Goal: Task Accomplishment & Management: Manage account settings

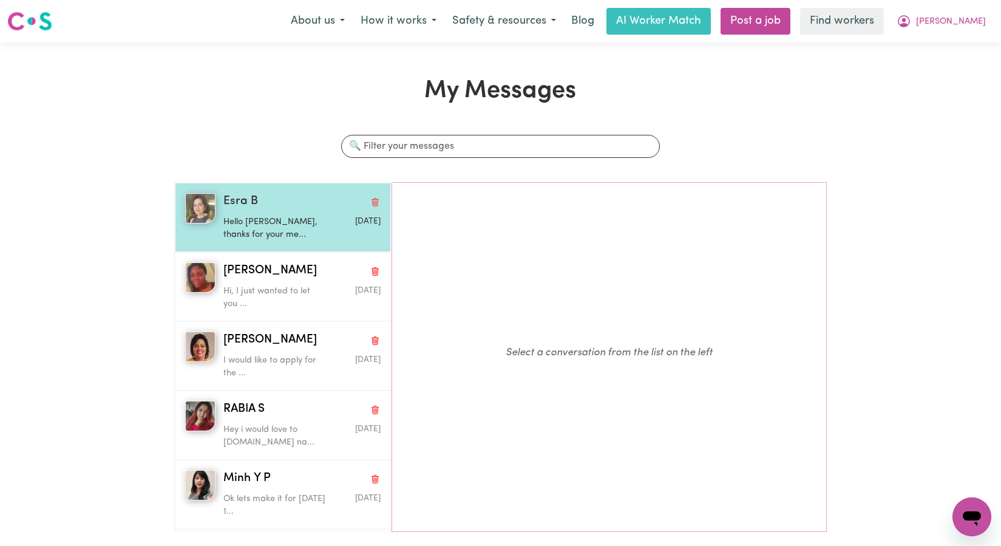
drag, startPoint x: 0, startPoint y: 0, endPoint x: 325, endPoint y: 237, distance: 401.9
click at [328, 237] on div "[DATE]" at bounding box center [354, 226] width 52 height 31
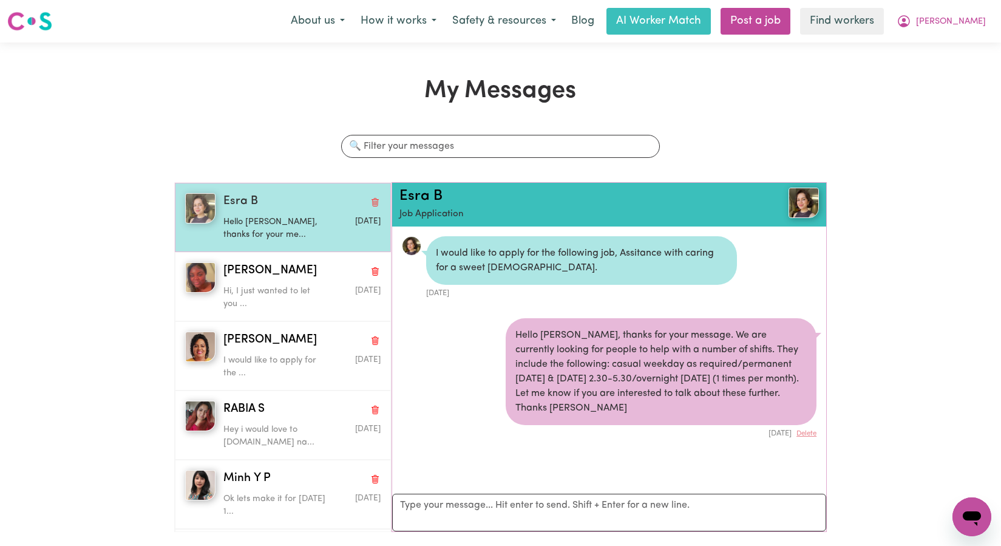
scroll to position [16, 0]
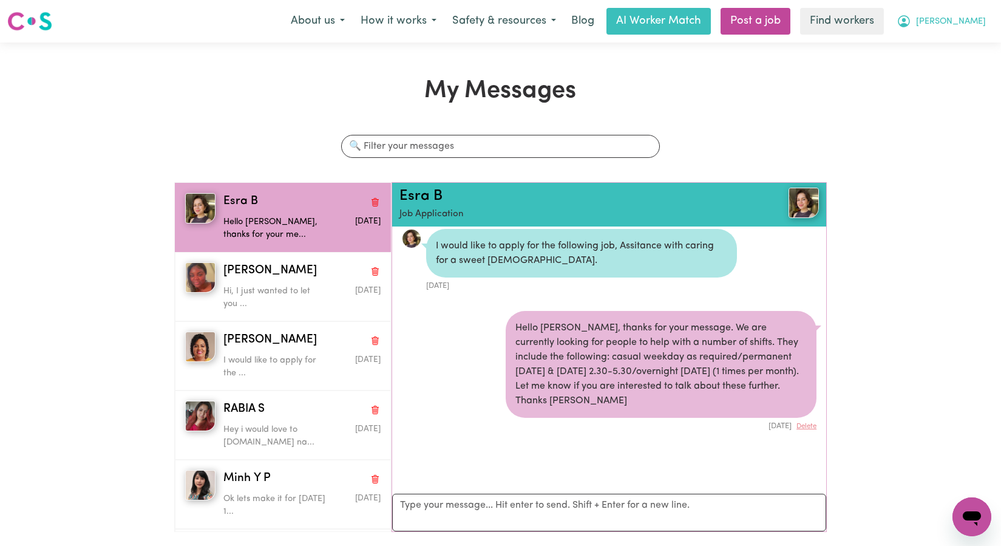
click at [966, 29] on button "[PERSON_NAME]" at bounding box center [941, 20] width 105 height 25
click at [960, 44] on link "My Dashboard" at bounding box center [945, 47] width 96 height 23
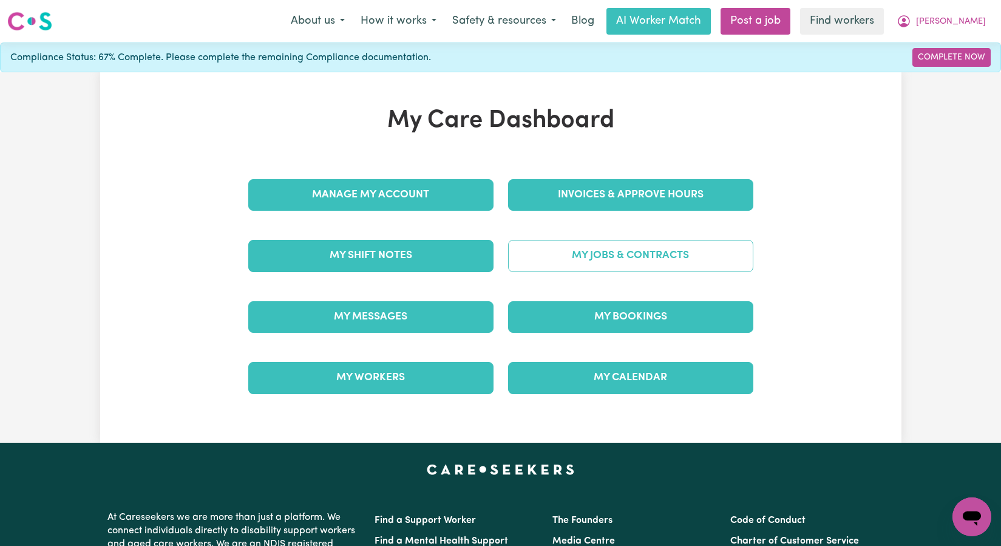
click at [614, 252] on link "My Jobs & Contracts" at bounding box center [630, 256] width 245 height 32
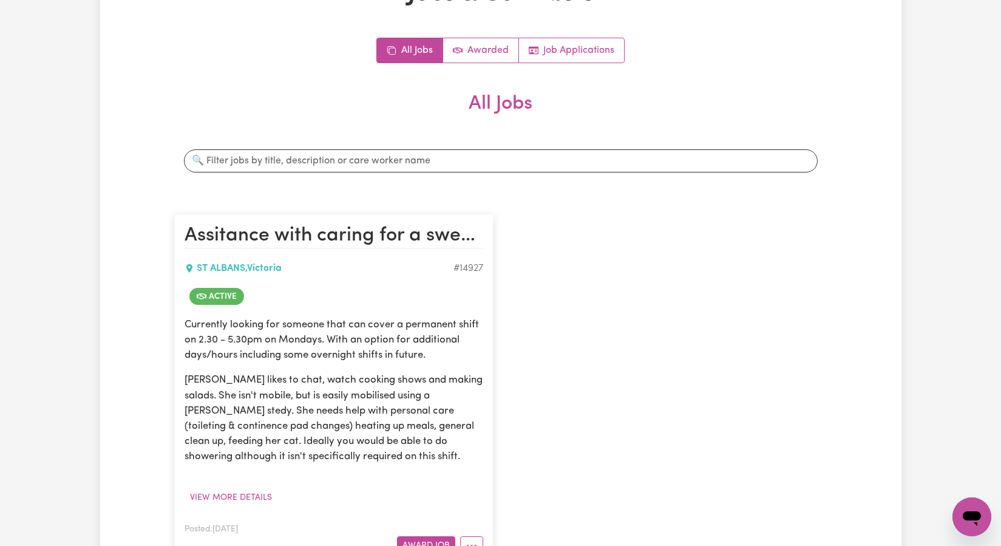
scroll to position [204, 0]
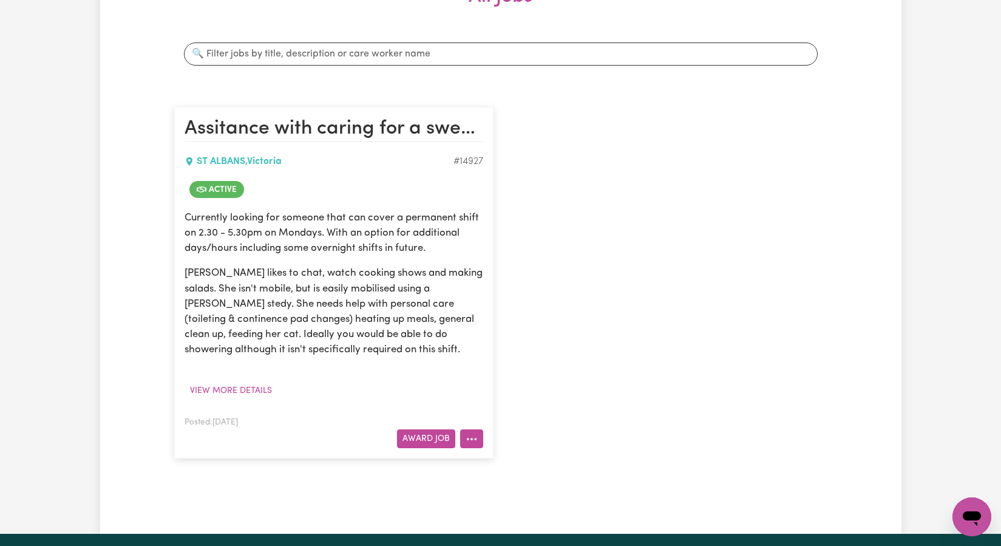
click at [465, 438] on button "More options" at bounding box center [471, 438] width 23 height 19
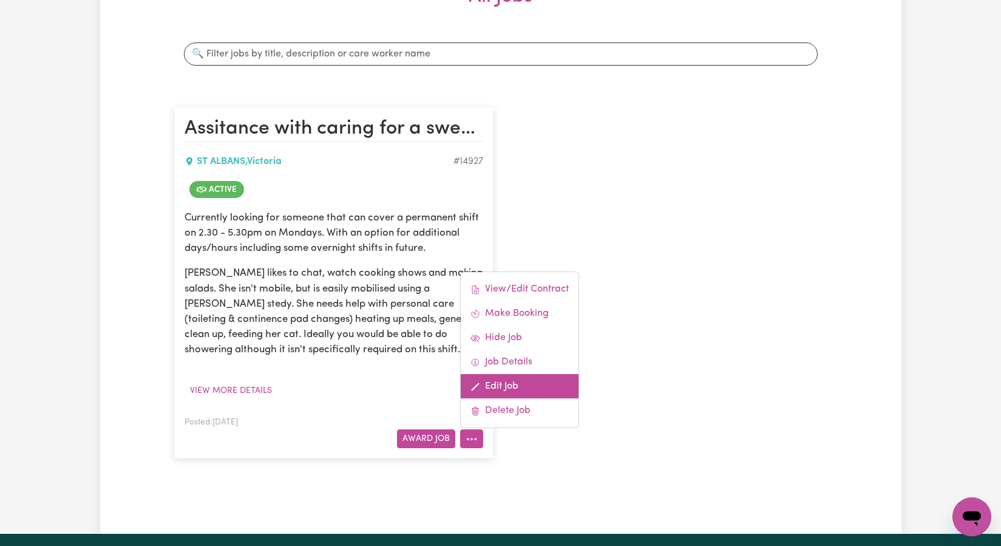
click at [497, 395] on link "Edit Job" at bounding box center [520, 386] width 118 height 24
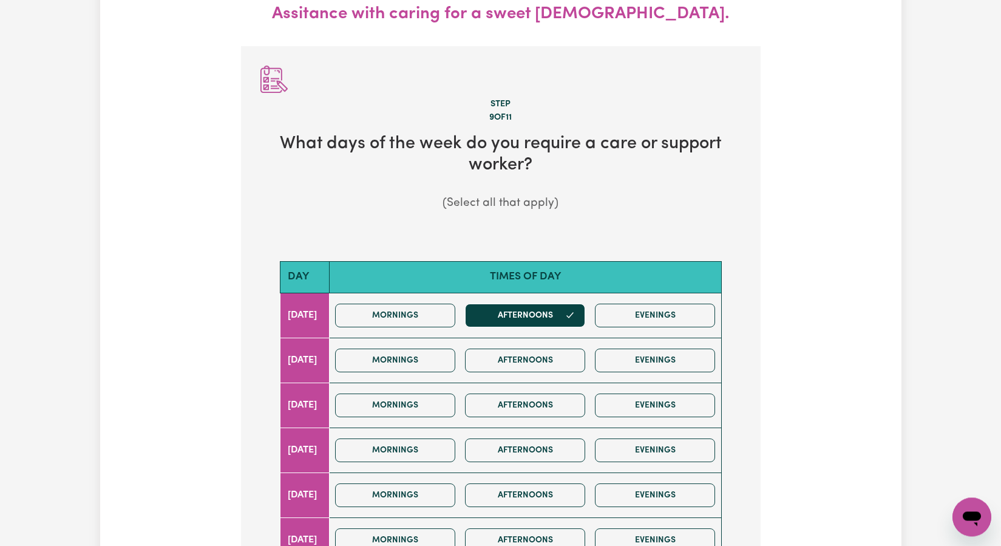
scroll to position [135, 0]
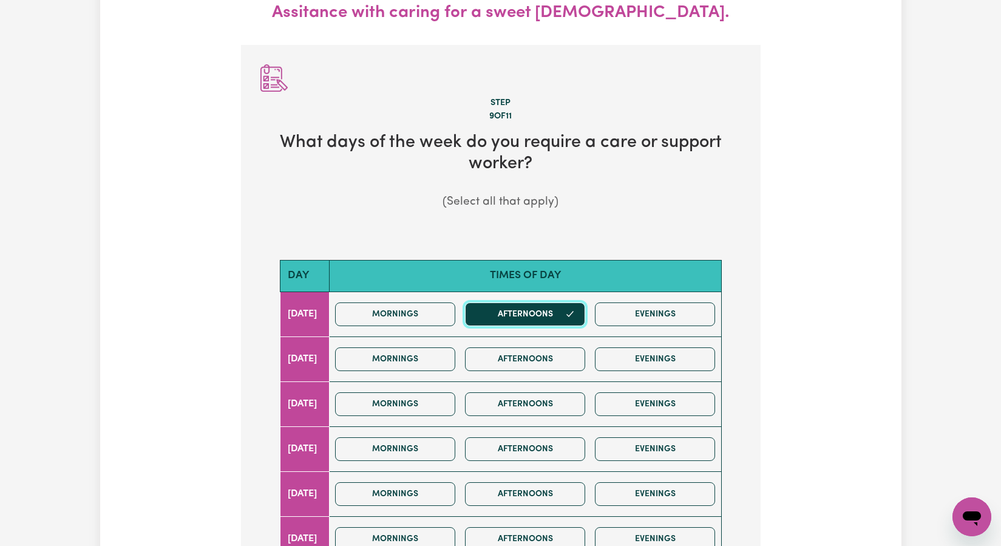
click at [575, 318] on icon "button" at bounding box center [570, 314] width 10 height 10
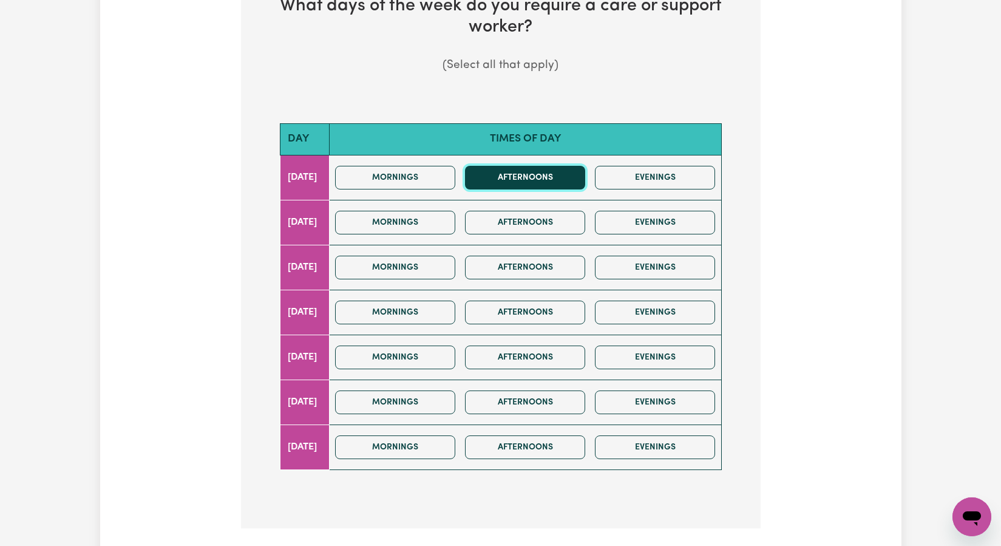
scroll to position [310, 0]
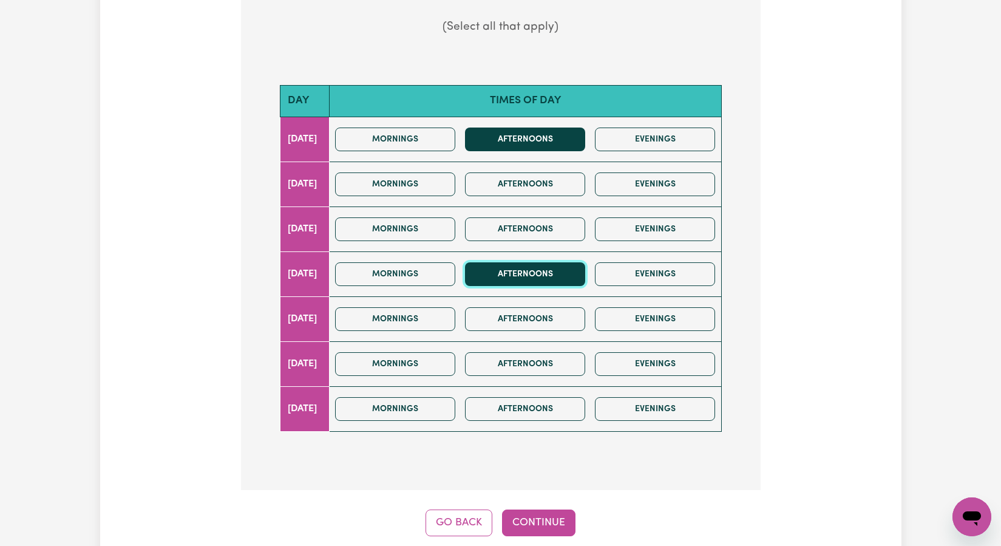
click at [577, 278] on button "Afternoons" at bounding box center [525, 274] width 120 height 24
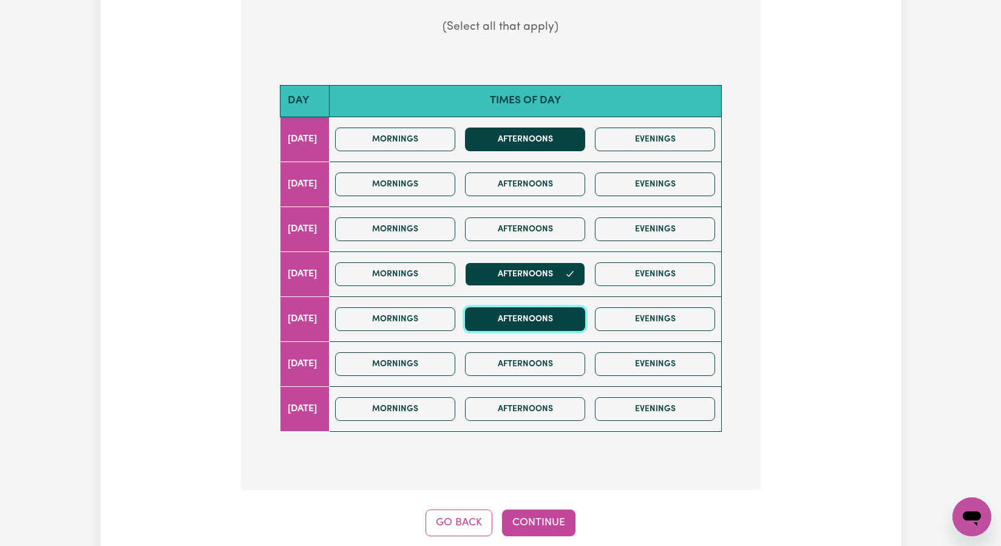
click at [563, 309] on button "Afternoons" at bounding box center [525, 319] width 120 height 24
click at [563, 523] on button "Continue" at bounding box center [538, 522] width 73 height 27
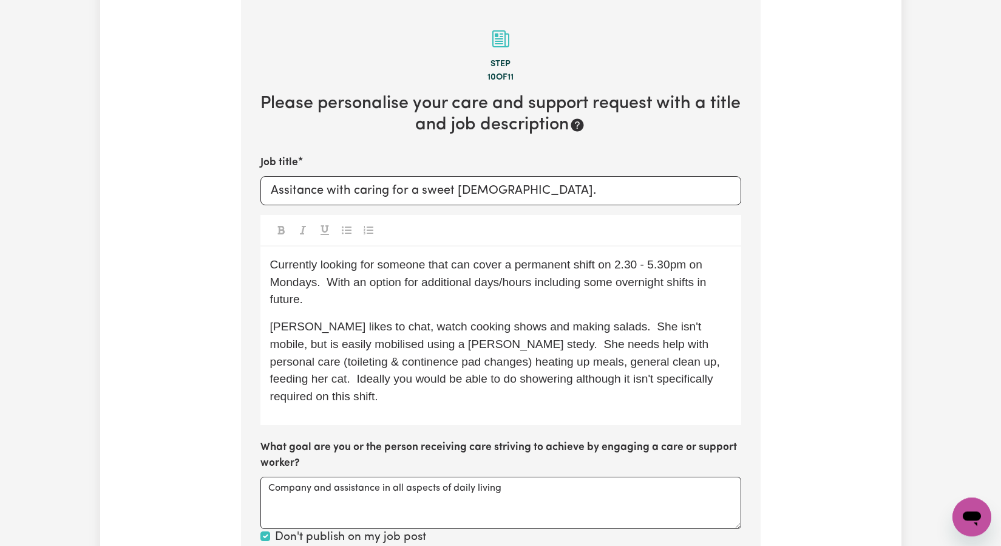
scroll to position [180, 0]
click at [612, 276] on span "Currently looking for someone that can cover a permanent shift on 2.30 - 5.30pm…" at bounding box center [490, 283] width 440 height 48
drag, startPoint x: 623, startPoint y: 268, endPoint x: 630, endPoint y: 268, distance: 6.7
click at [623, 268] on span "Currently looking for someone that can cover a permanent shift on 2.30 - 5.30pm…" at bounding box center [490, 283] width 440 height 48
click at [413, 287] on span "Currently looking for someone that can cover a permanent shift on Thursday & Fr…" at bounding box center [497, 283] width 455 height 48
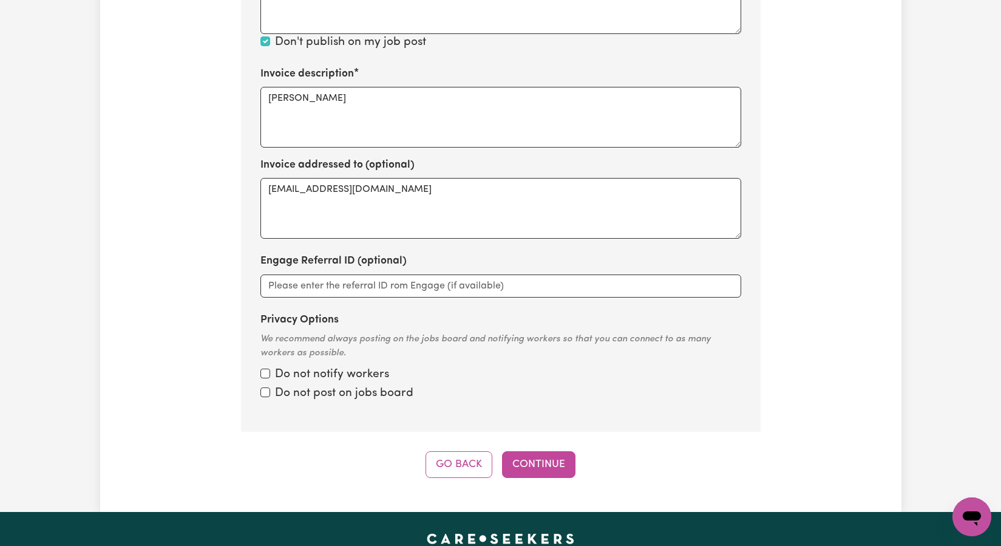
scroll to position [685, 0]
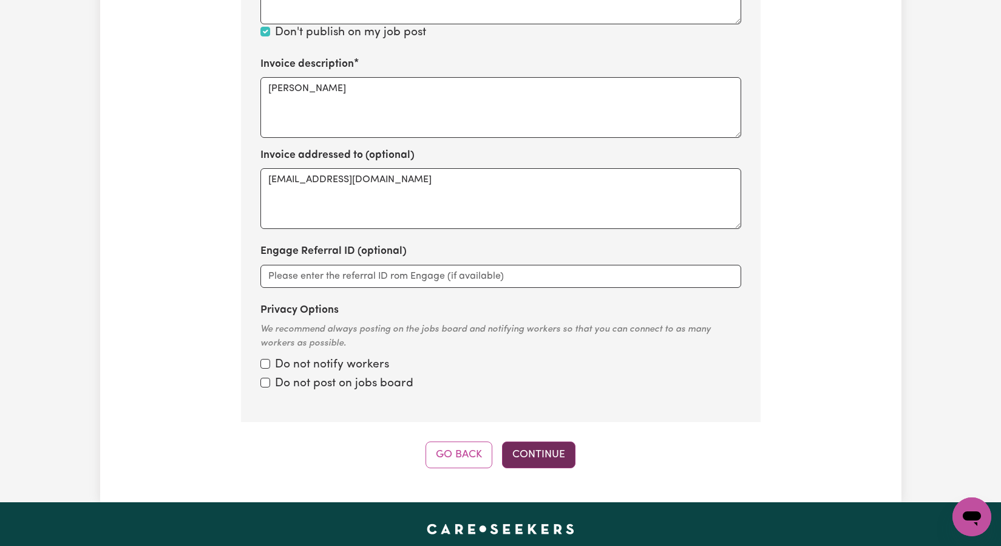
click at [561, 451] on button "Continue" at bounding box center [538, 454] width 73 height 27
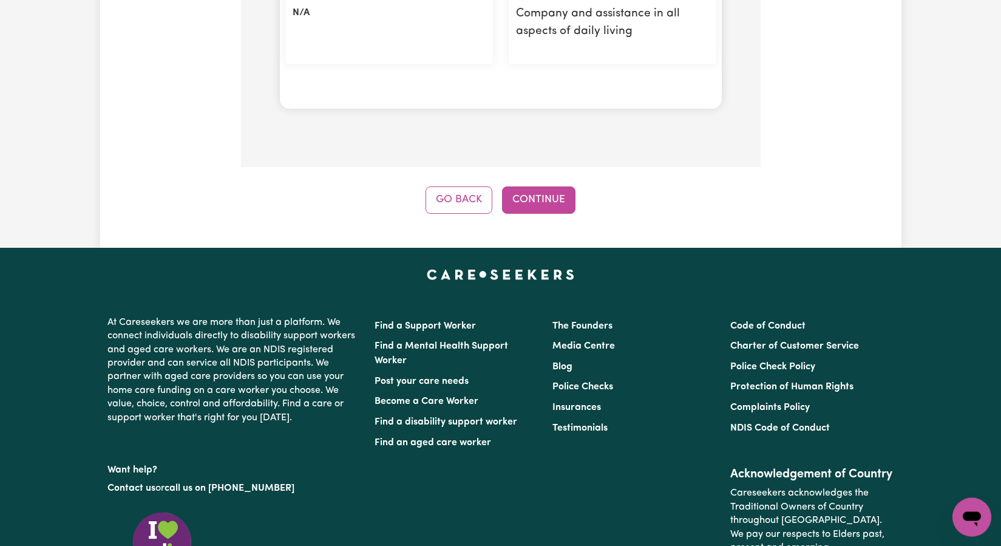
scroll to position [1557, 0]
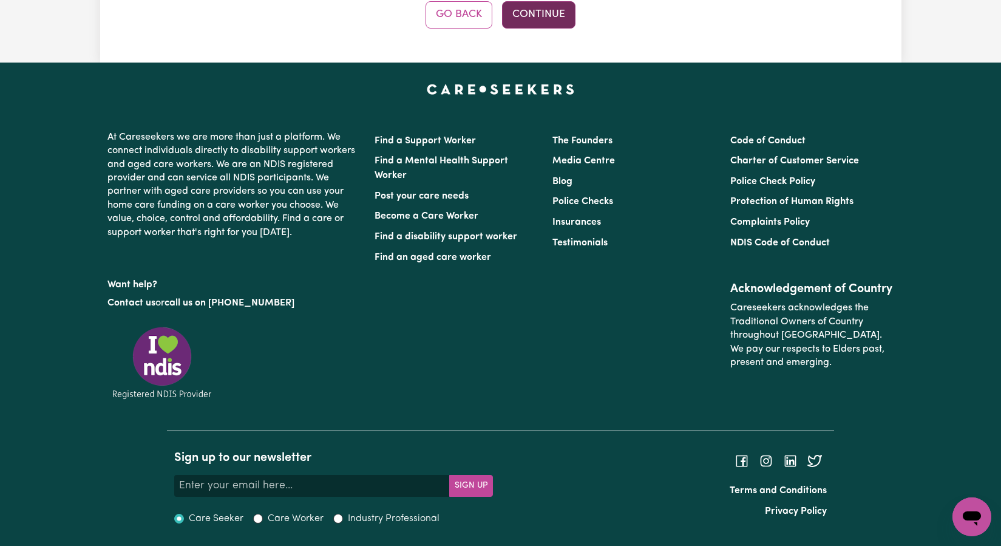
click at [545, 18] on button "Continue" at bounding box center [538, 14] width 73 height 27
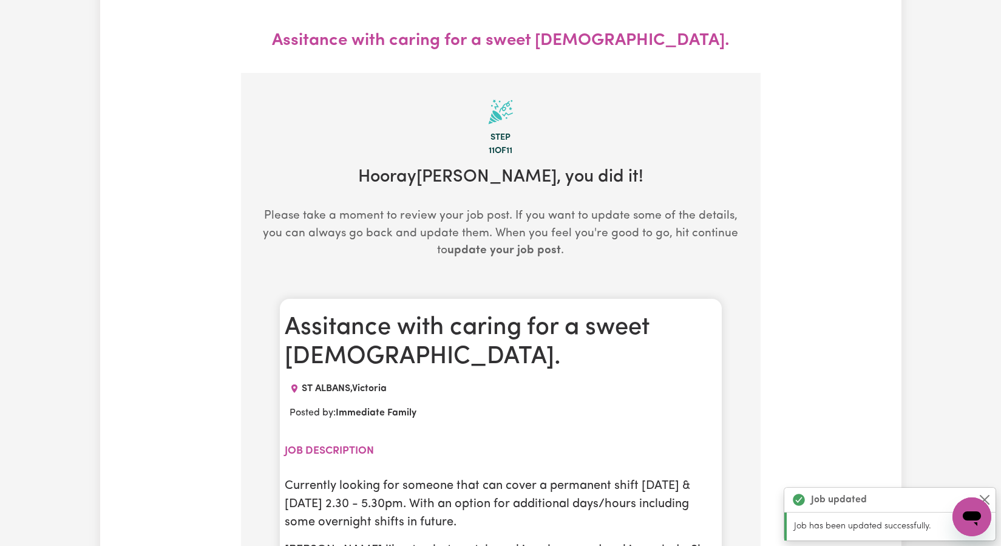
scroll to position [0, 0]
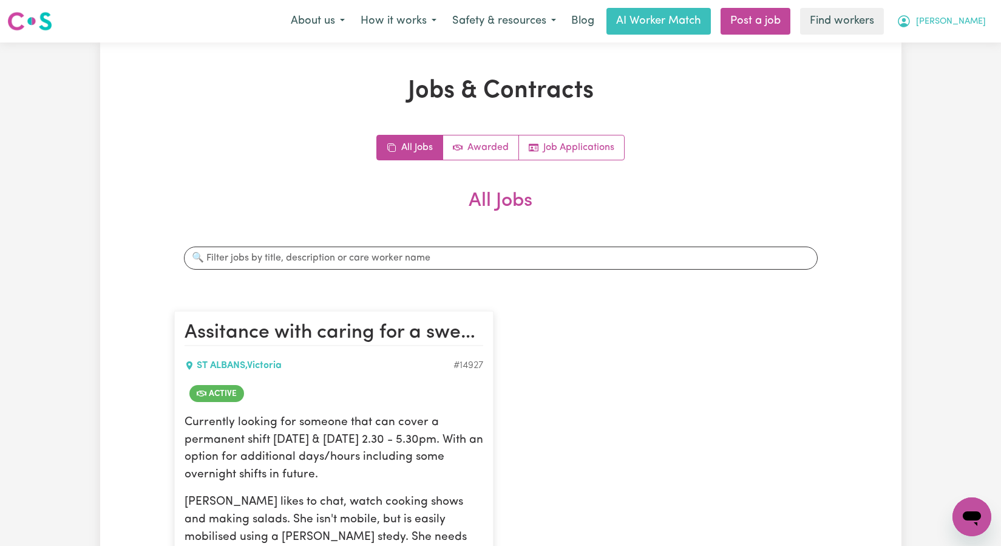
click at [911, 22] on icon "My Account" at bounding box center [904, 21] width 15 height 15
click at [960, 41] on link "My Dashboard" at bounding box center [945, 47] width 96 height 23
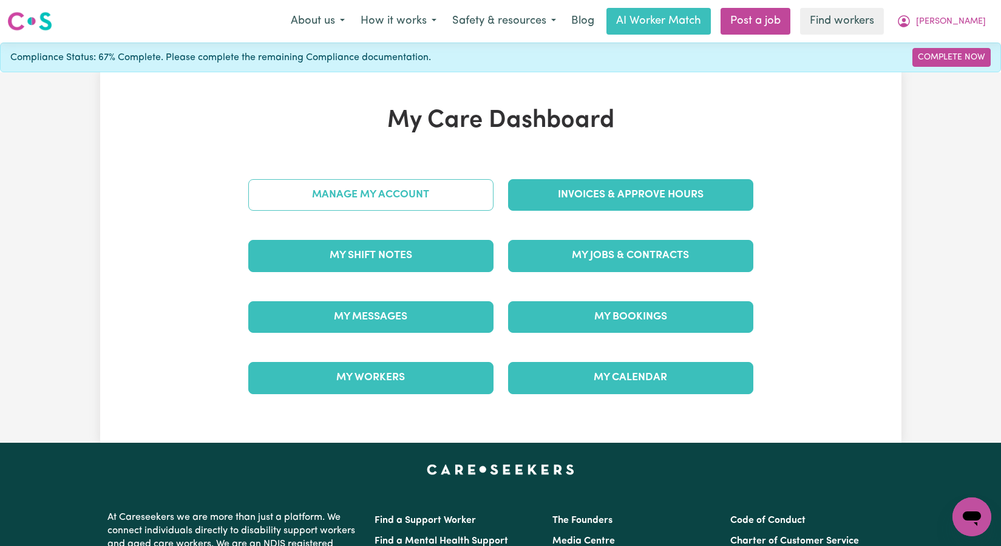
click at [403, 202] on link "Manage My Account" at bounding box center [370, 195] width 245 height 32
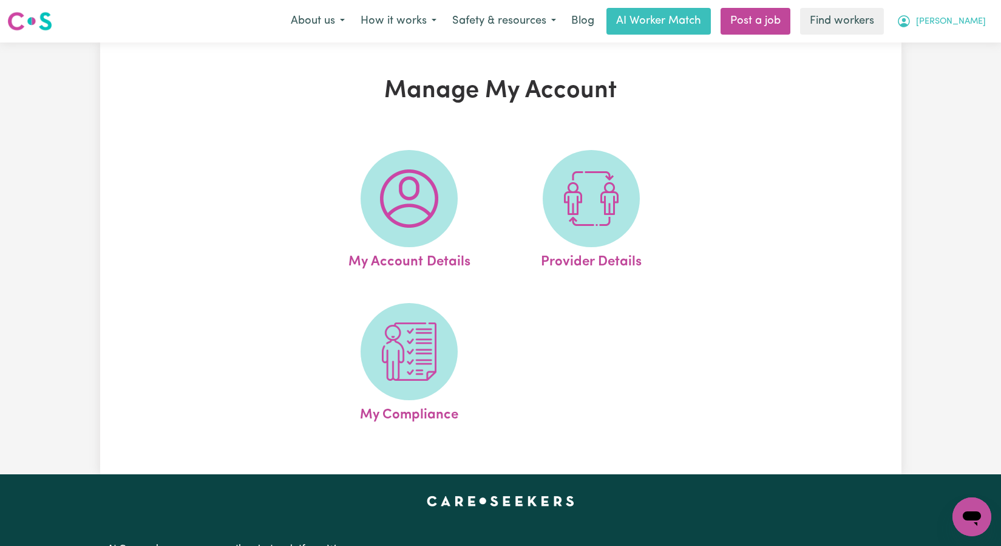
click at [985, 26] on span "[PERSON_NAME]" at bounding box center [951, 21] width 70 height 13
click at [973, 41] on link "My Dashboard" at bounding box center [945, 47] width 96 height 23
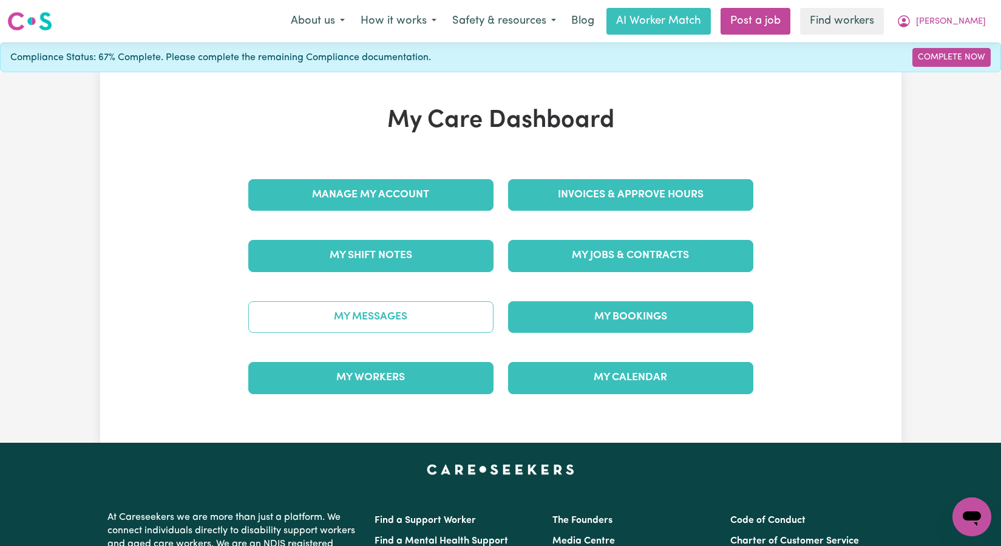
click at [393, 308] on link "My Messages" at bounding box center [370, 317] width 245 height 32
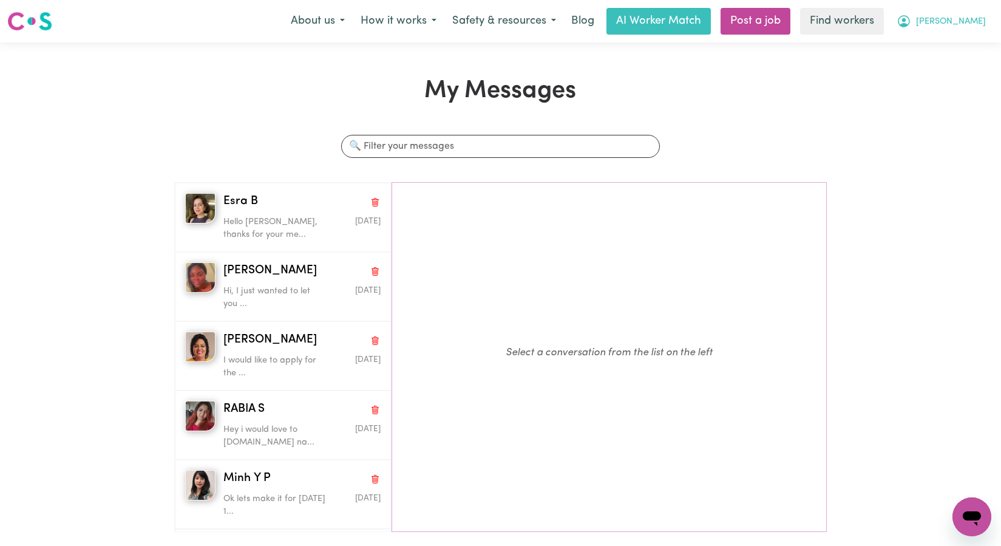
click at [974, 24] on span "[PERSON_NAME]" at bounding box center [951, 21] width 70 height 13
click at [965, 39] on link "My Dashboard" at bounding box center [945, 47] width 96 height 23
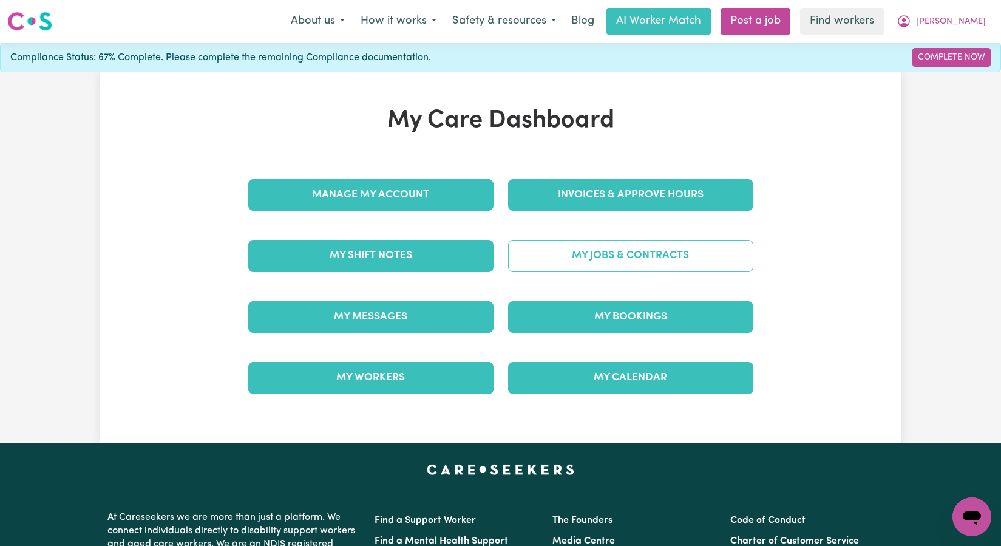
click at [675, 250] on link "My Jobs & Contracts" at bounding box center [630, 256] width 245 height 32
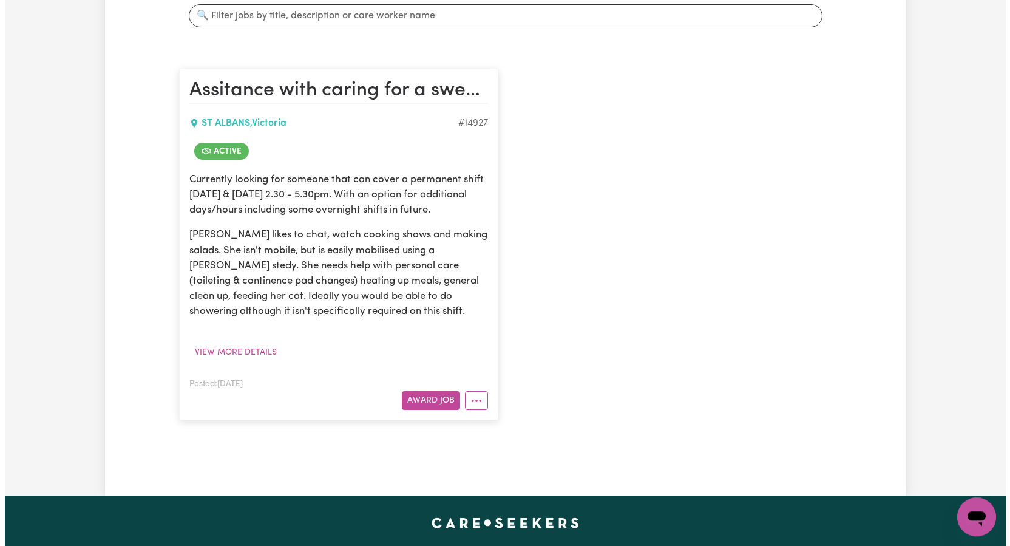
scroll to position [243, 0]
click at [252, 354] on button "View more details" at bounding box center [231, 351] width 93 height 19
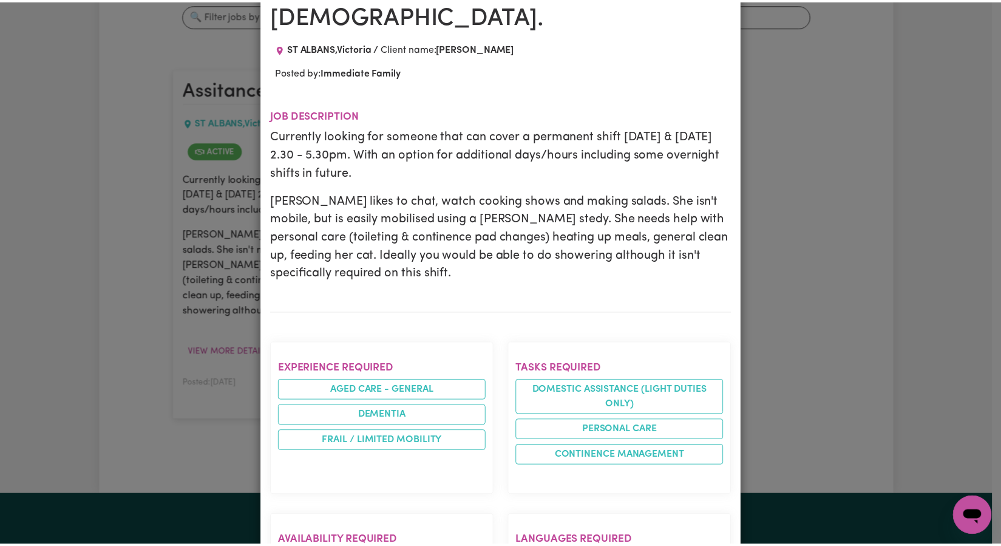
scroll to position [0, 0]
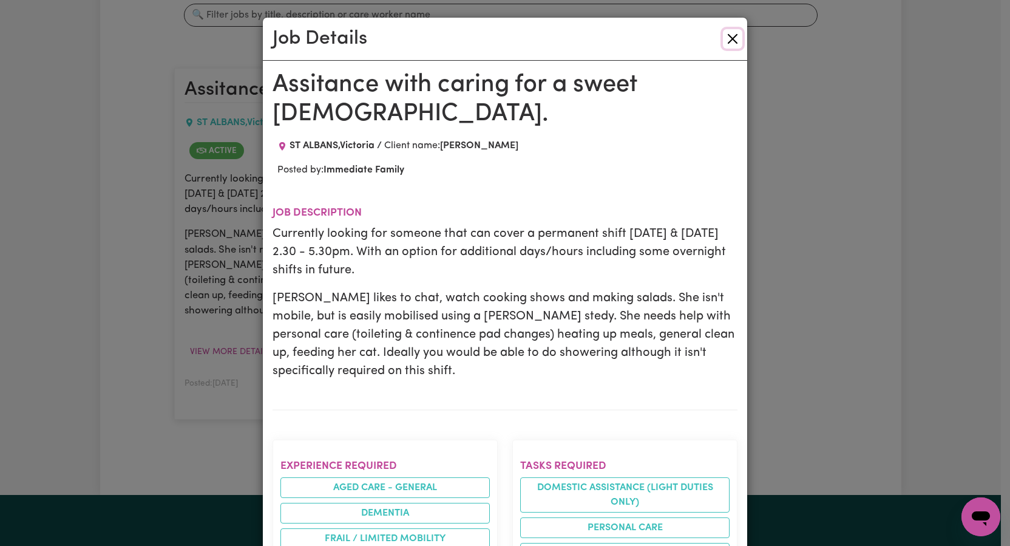
click at [730, 41] on button "Close" at bounding box center [732, 38] width 19 height 19
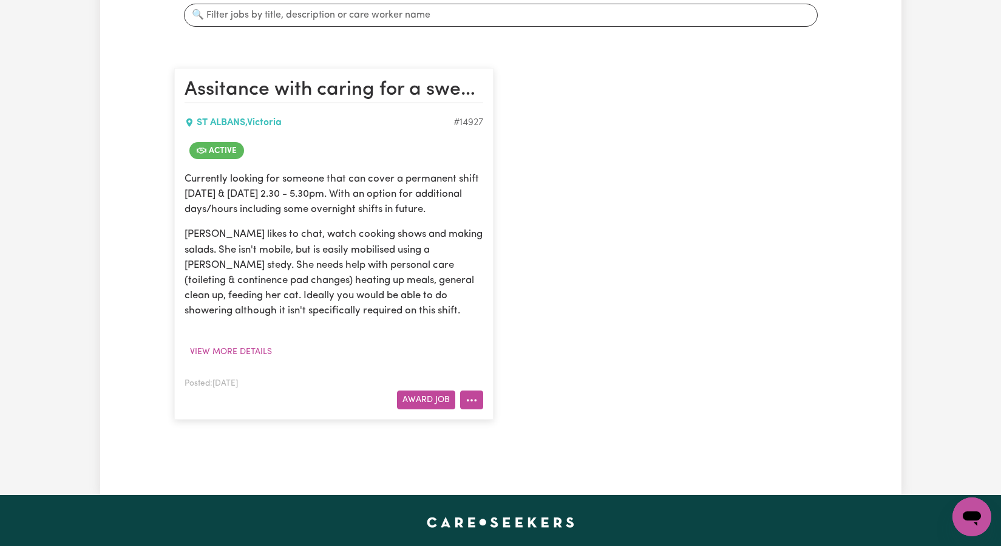
click at [481, 405] on button "More options" at bounding box center [471, 399] width 23 height 19
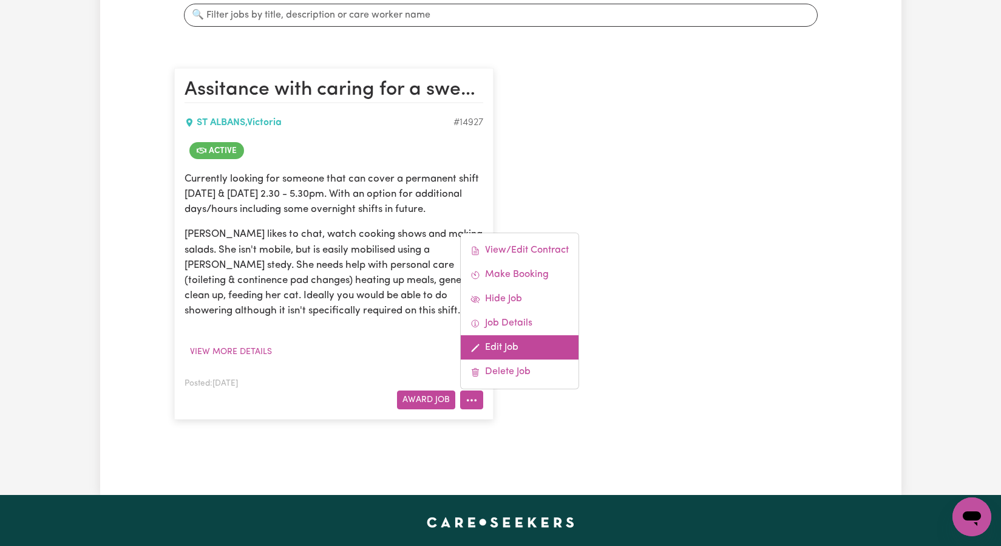
click at [515, 352] on link "Edit Job" at bounding box center [520, 347] width 118 height 24
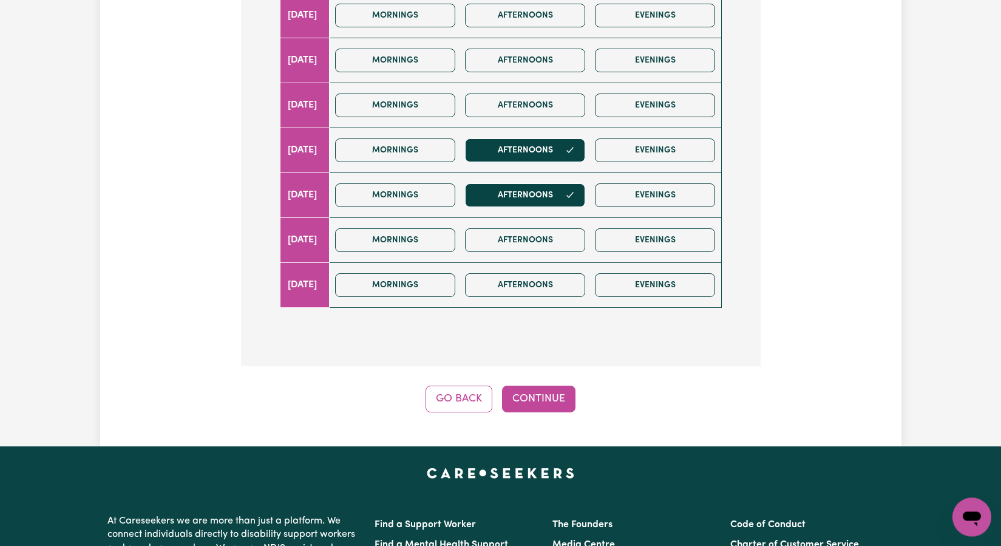
scroll to position [416, 0]
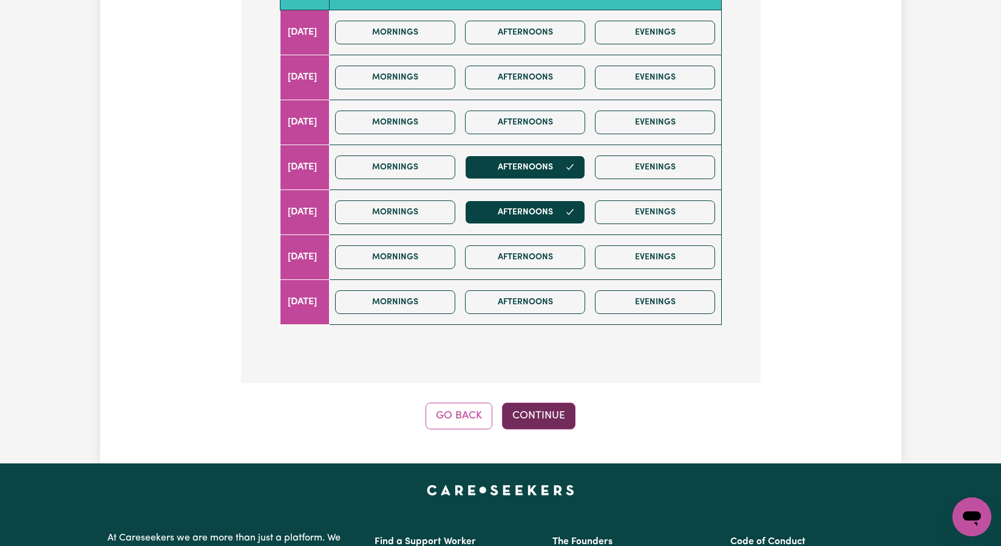
click at [551, 420] on button "Continue" at bounding box center [538, 416] width 73 height 27
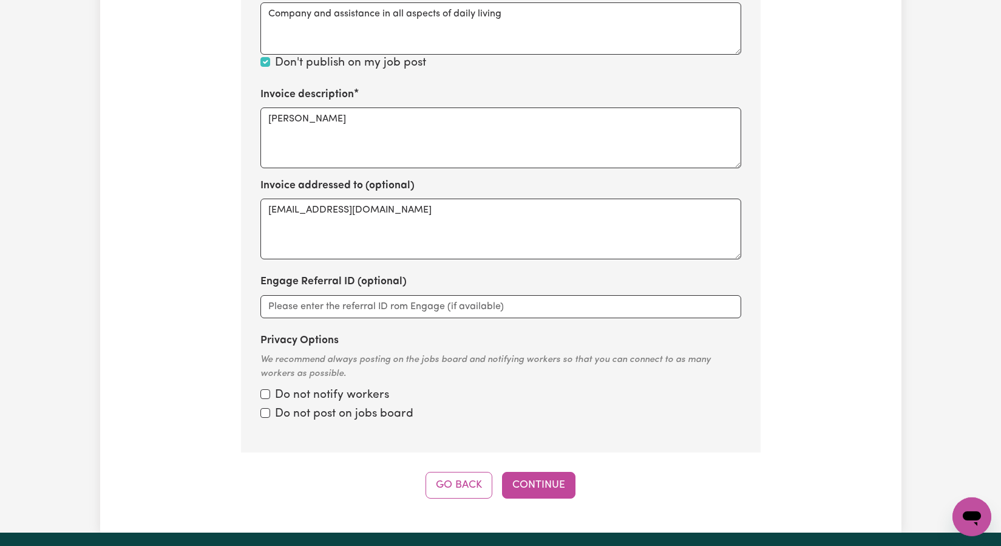
scroll to position [792, 0]
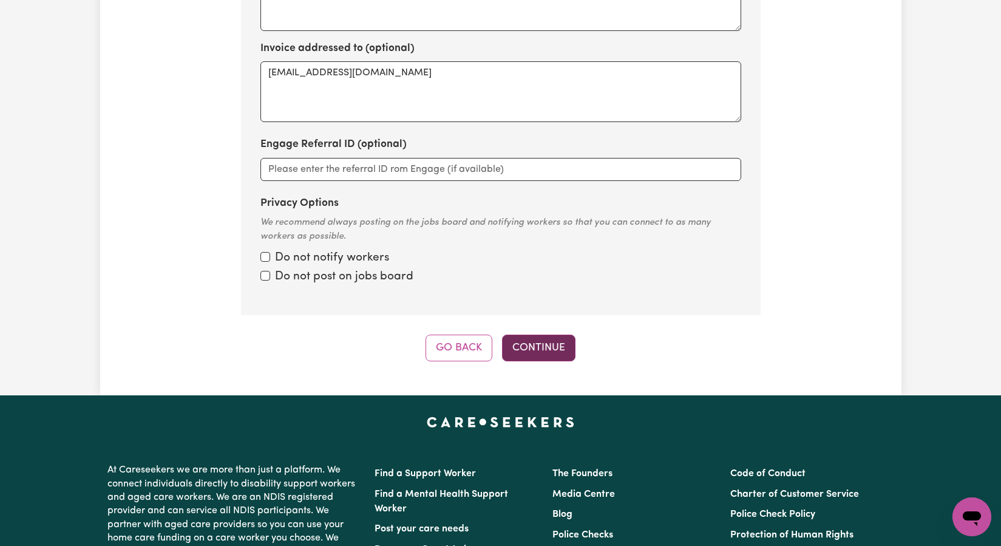
click at [529, 339] on button "Continue" at bounding box center [538, 348] width 73 height 27
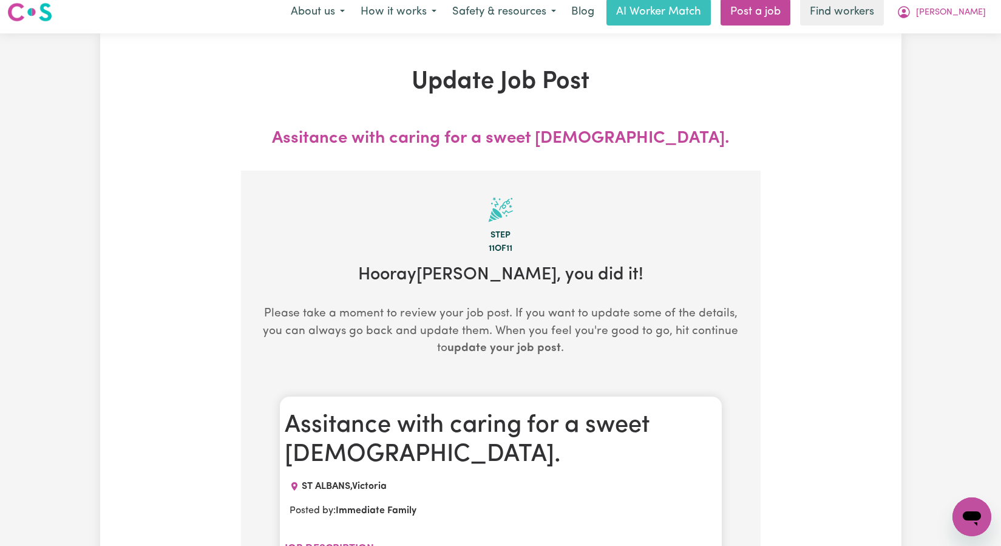
scroll to position [0, 0]
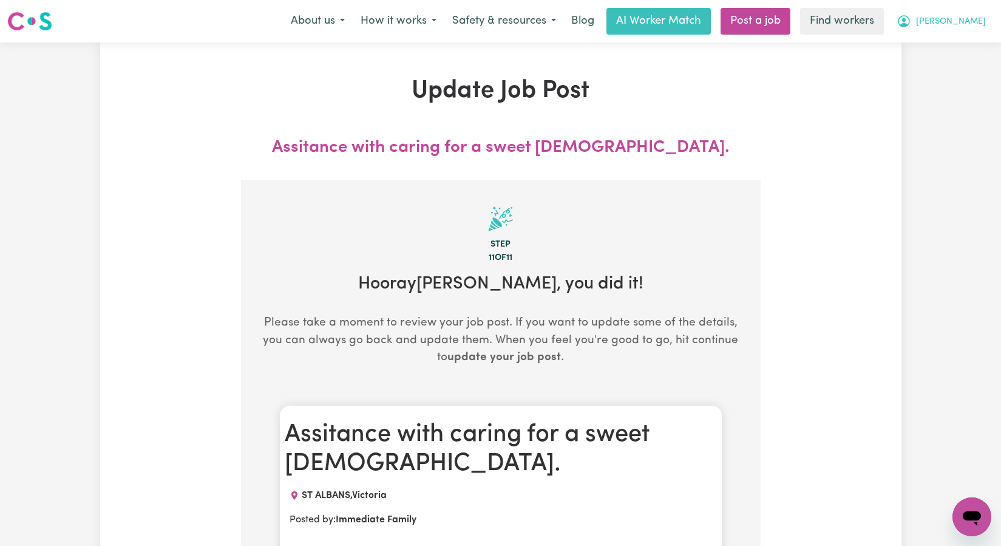
click at [970, 26] on span "[PERSON_NAME]" at bounding box center [951, 21] width 70 height 13
click at [968, 44] on link "My Dashboard" at bounding box center [945, 47] width 96 height 23
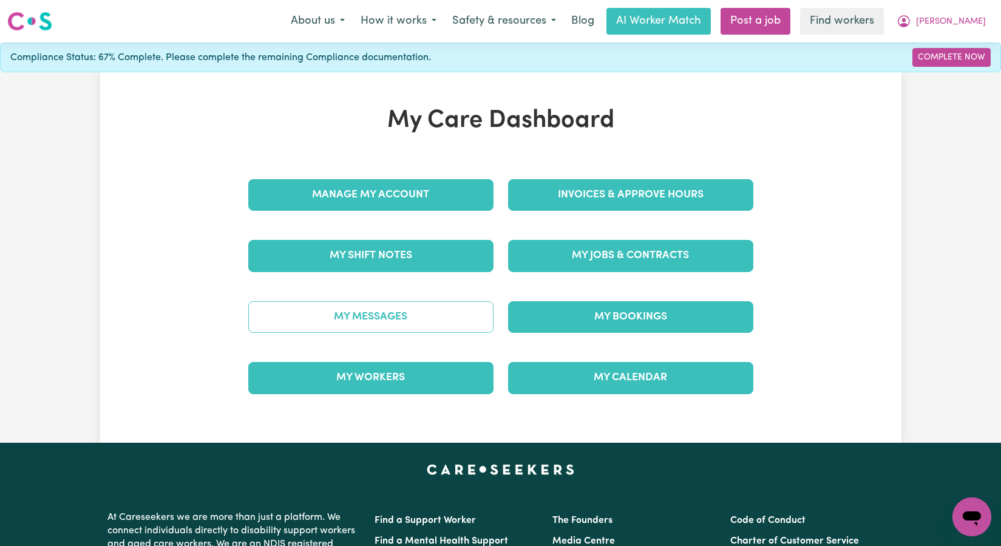
click at [386, 319] on link "My Messages" at bounding box center [370, 317] width 245 height 32
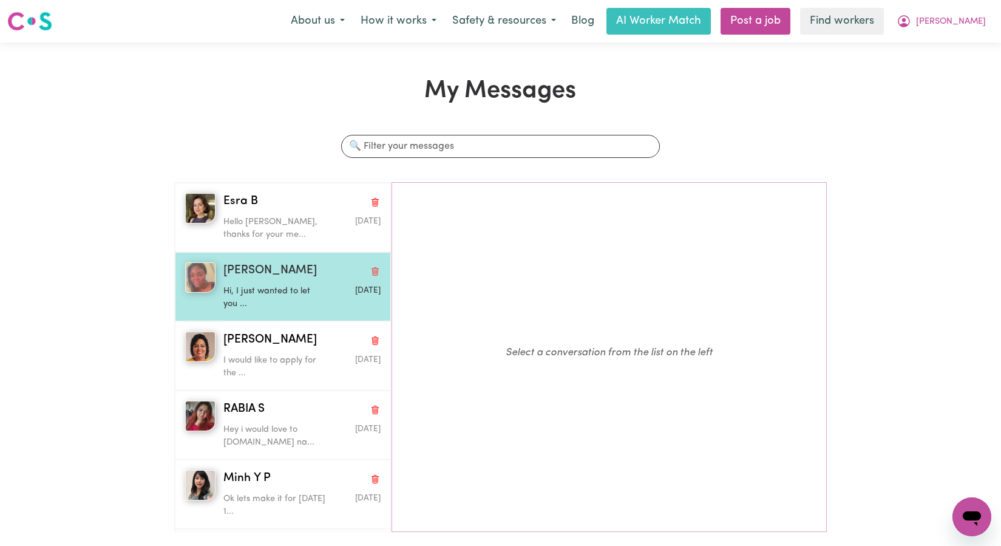
click at [268, 262] on div "Dina G Hi, I just wanted to let you ... Sep 7 2025" at bounding box center [283, 286] width 216 height 69
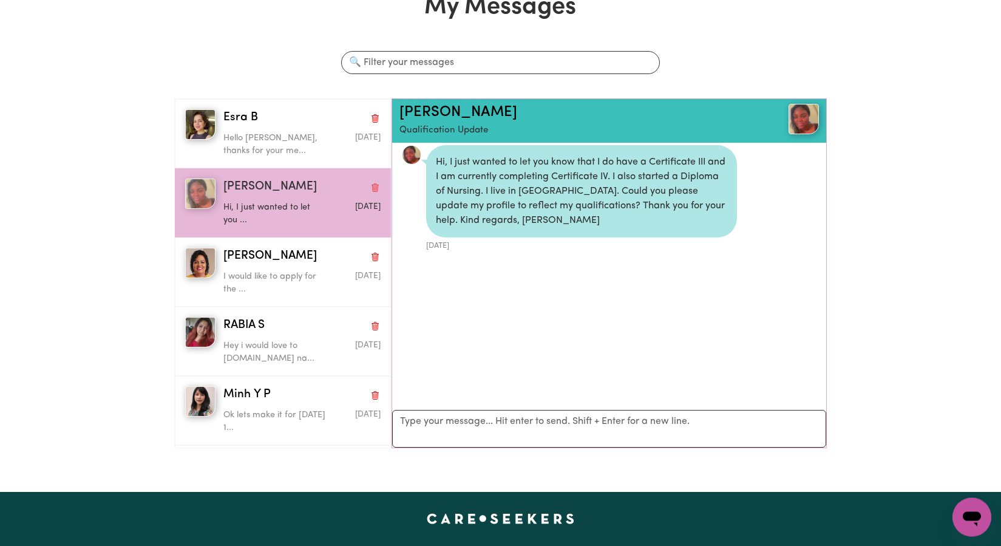
scroll to position [10, 0]
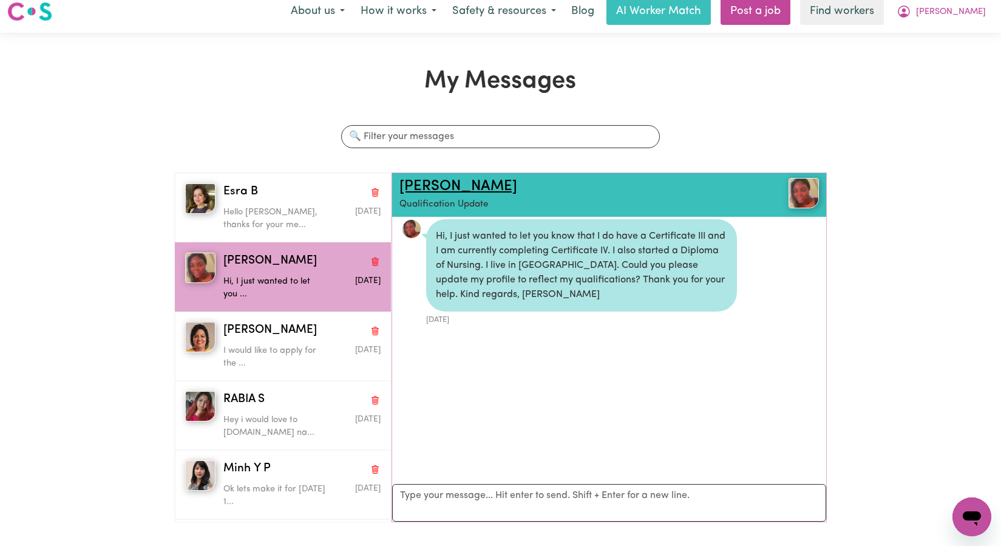
click at [421, 188] on link "[PERSON_NAME]" at bounding box center [458, 186] width 118 height 15
